Goal: Transaction & Acquisition: Purchase product/service

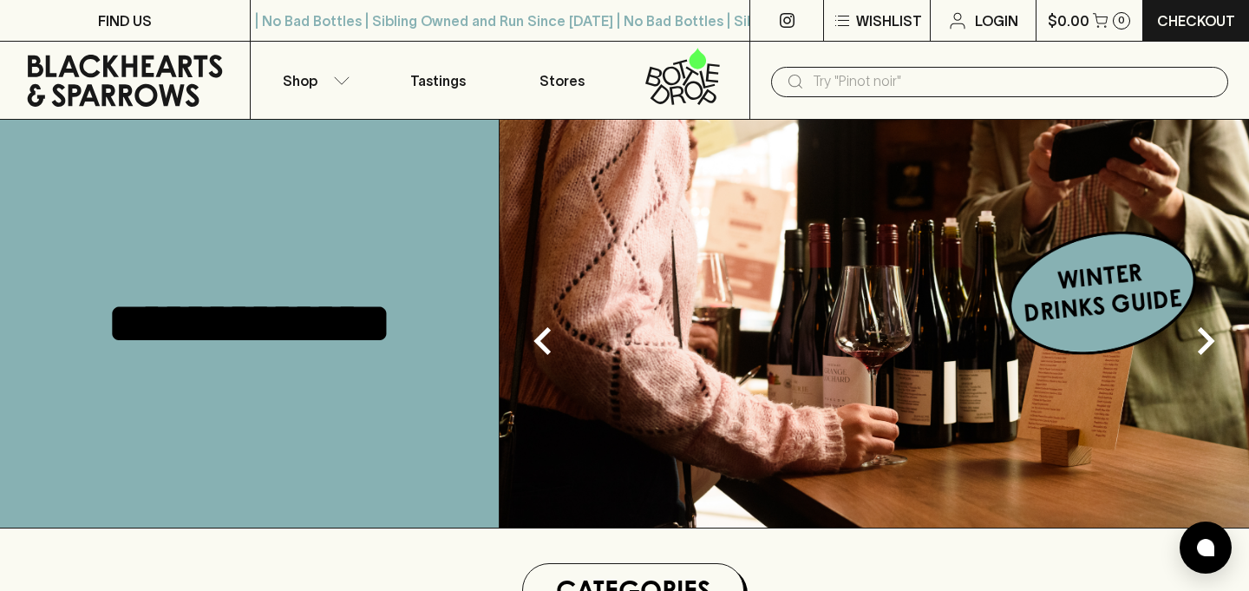
click at [676, 100] on icon at bounding box center [682, 76] width 102 height 57
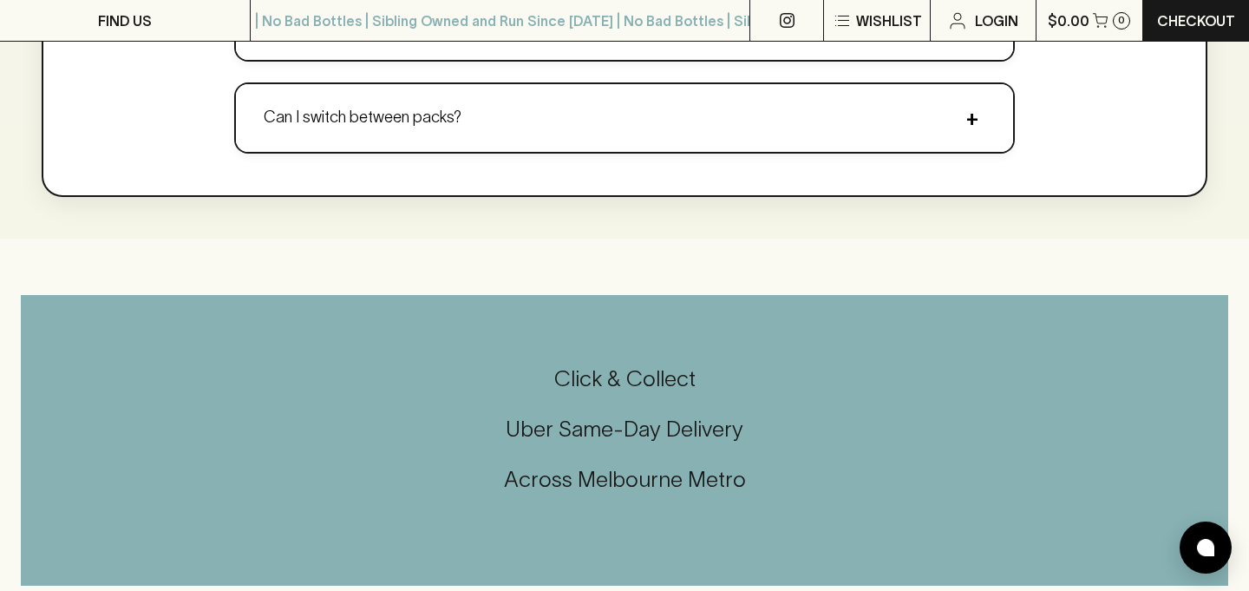
scroll to position [2754, 0]
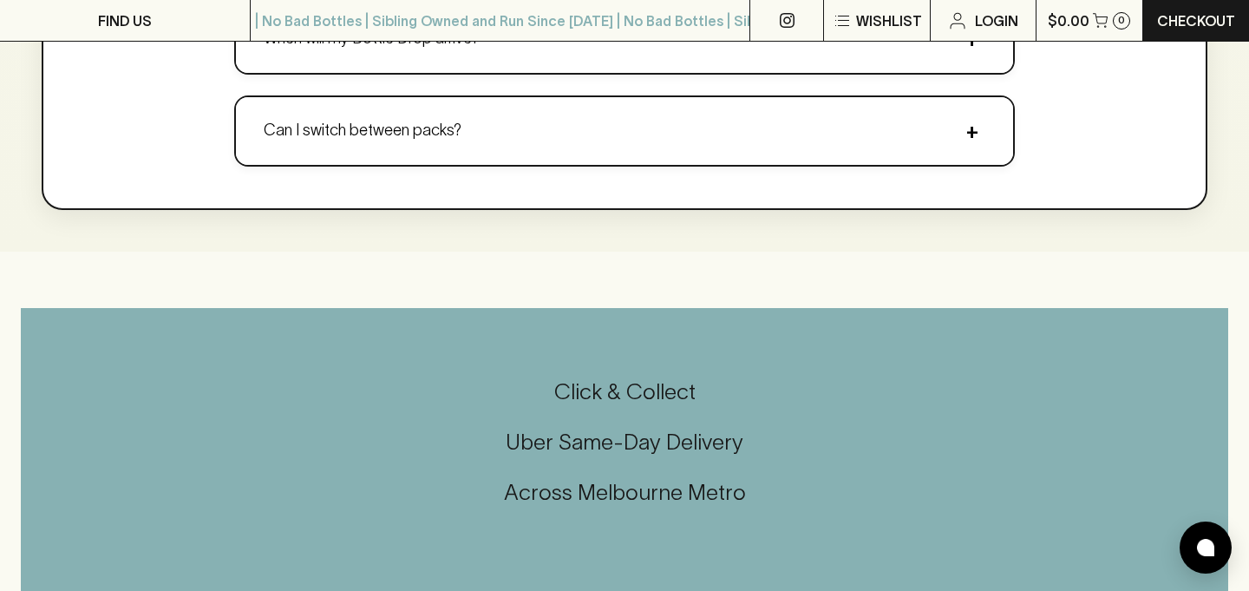
click at [616, 448] on h5 "Uber Same-Day Delivery" at bounding box center [624, 442] width 1207 height 29
click at [641, 433] on h5 "Uber Same-Day Delivery" at bounding box center [624, 442] width 1207 height 29
click at [642, 433] on h5 "Uber Same-Day Delivery" at bounding box center [624, 442] width 1207 height 29
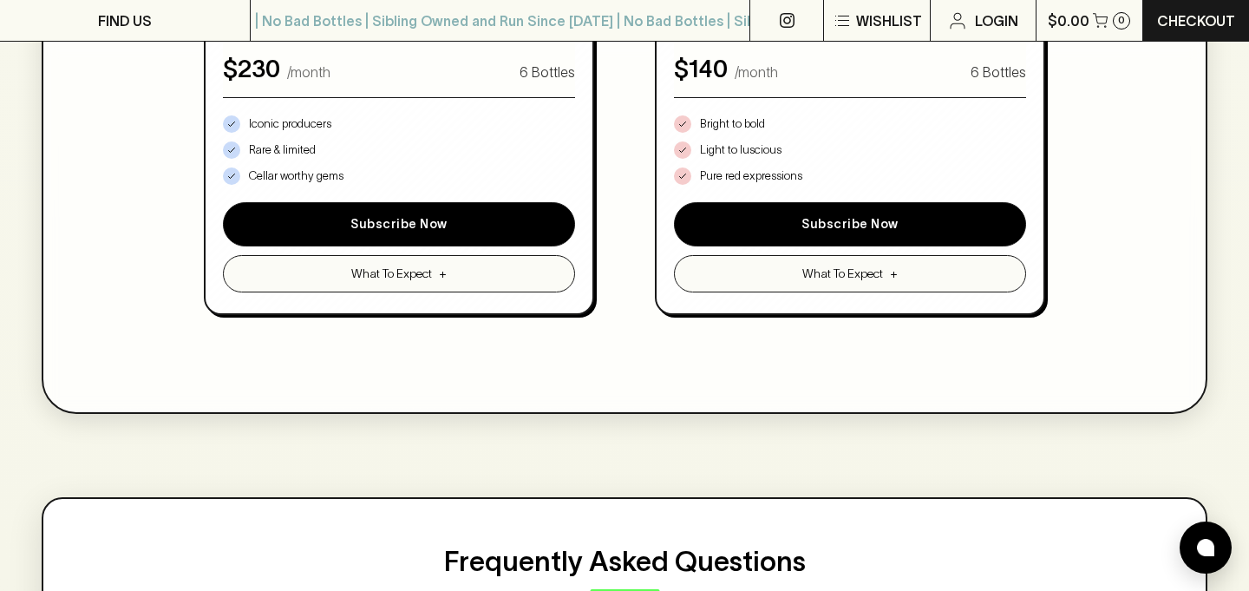
scroll to position [0, 0]
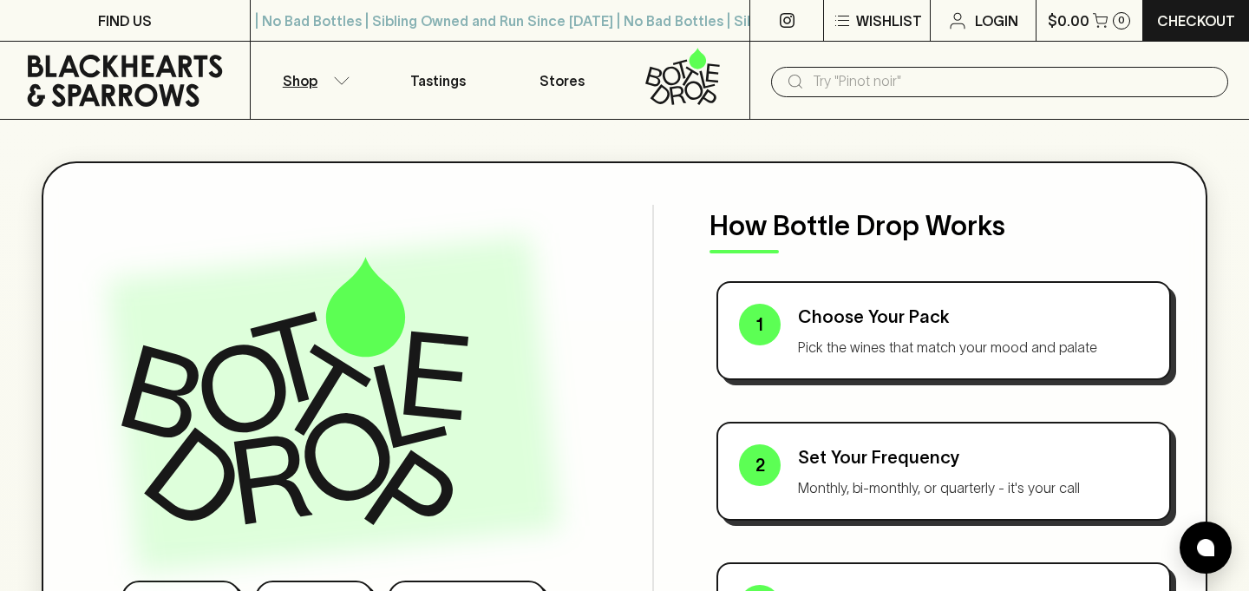
click at [310, 74] on p "Shop" at bounding box center [300, 80] width 35 height 21
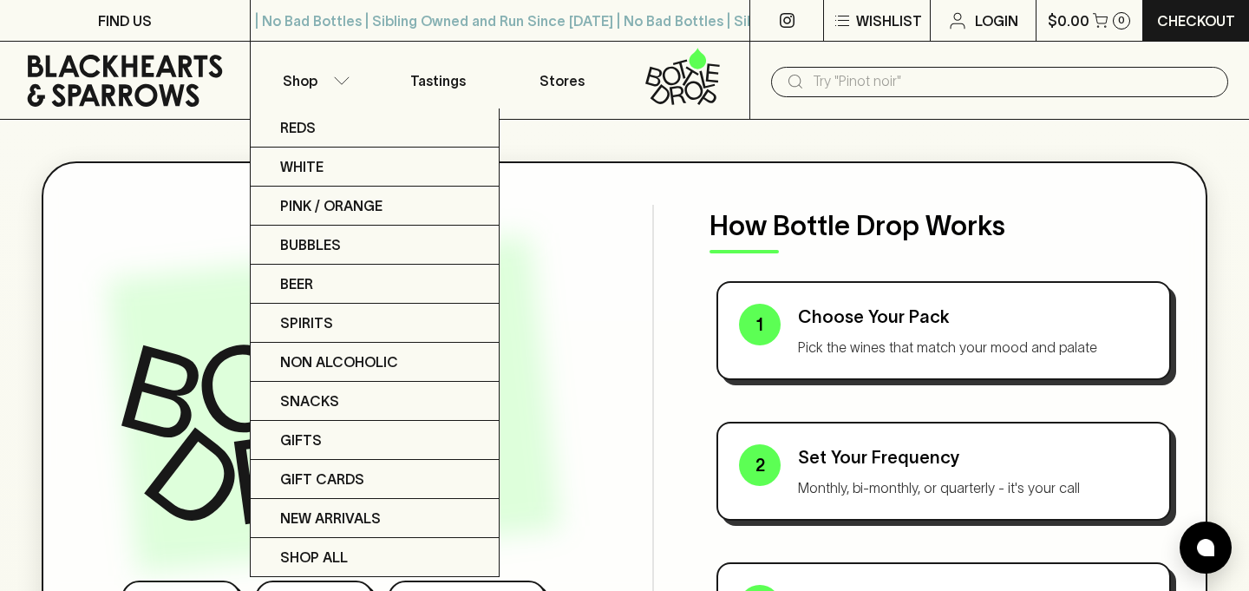
click at [96, 330] on div at bounding box center [624, 295] width 1249 height 591
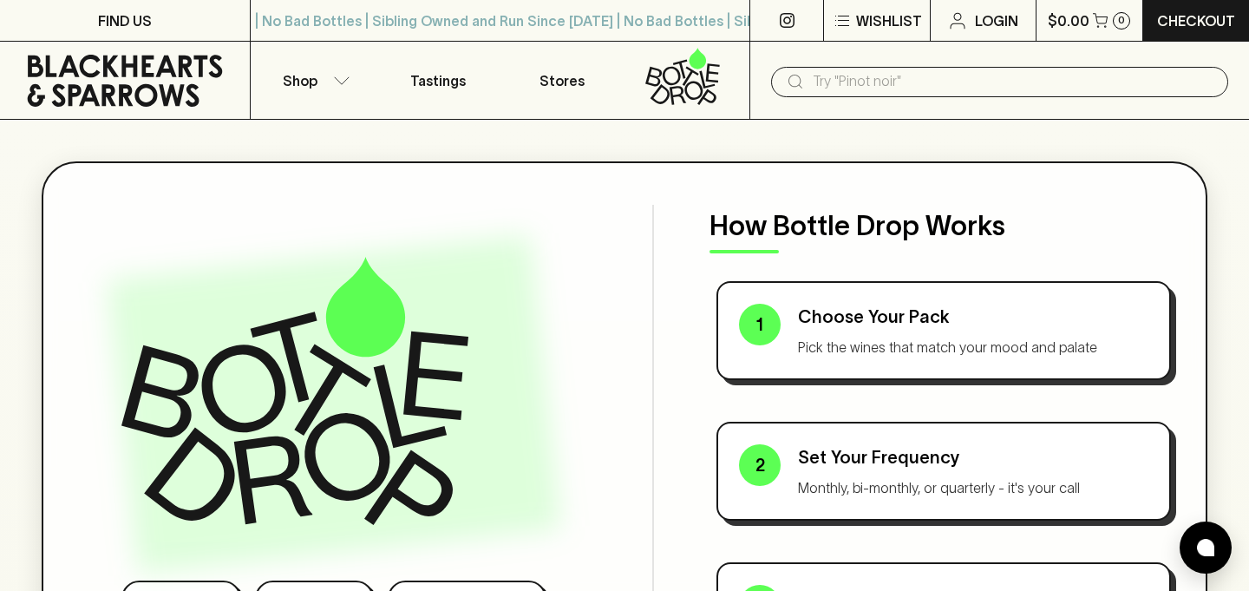
click at [917, 95] on div "​" at bounding box center [999, 82] width 457 height 30
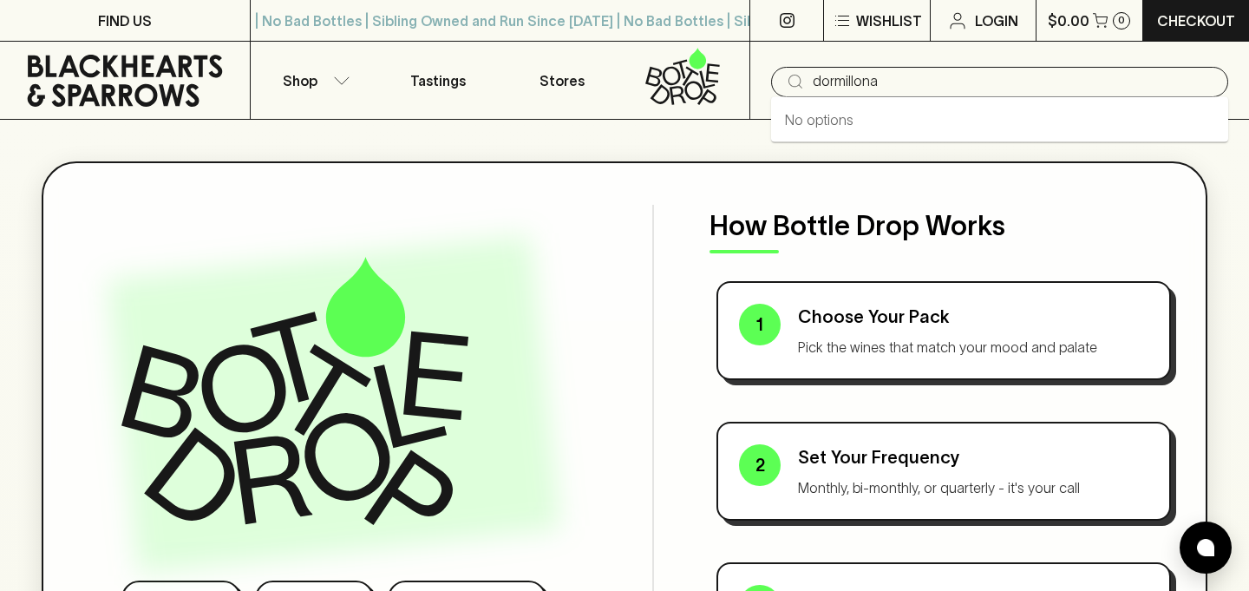
type input "dormillona"
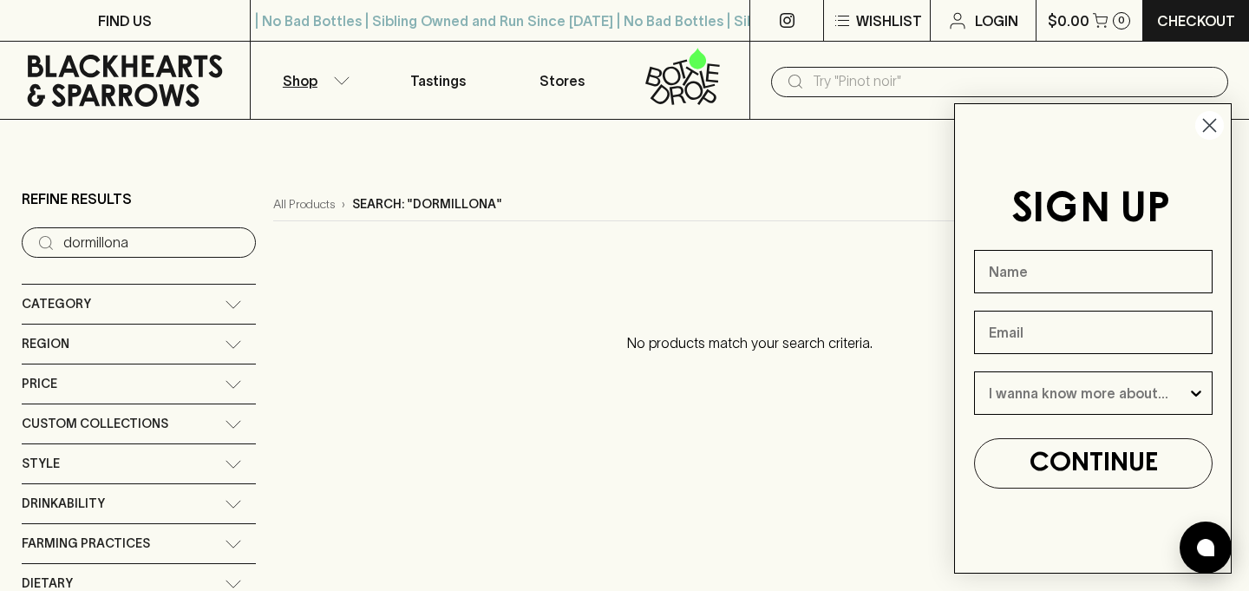
click at [848, 87] on input "text" at bounding box center [1014, 82] width 402 height 28
click at [1208, 127] on icon "Close dialog" at bounding box center [1210, 126] width 12 height 12
